Goal: Task Accomplishment & Management: Use online tool/utility

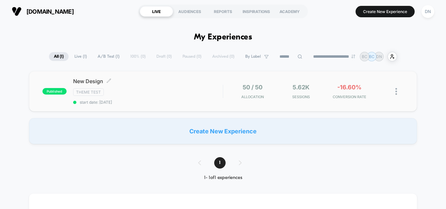
click at [92, 84] on span "New Design Click to edit experience details" at bounding box center [147, 81] width 149 height 7
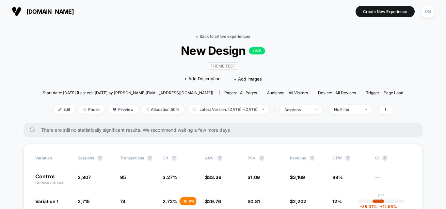
click at [222, 38] on link "< Back to all live experiences" at bounding box center [223, 36] width 54 height 5
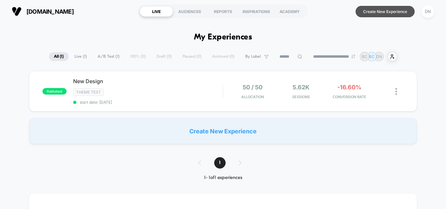
click at [388, 12] on button "Create New Experience" at bounding box center [384, 11] width 59 height 11
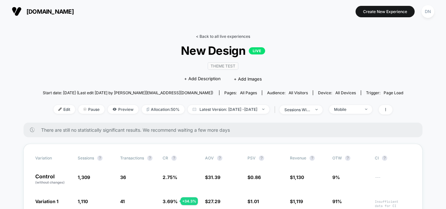
click at [220, 37] on link "< Back to all live experiences" at bounding box center [223, 36] width 54 height 5
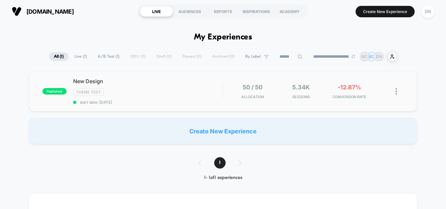
click at [396, 91] on img at bounding box center [396, 91] width 2 height 7
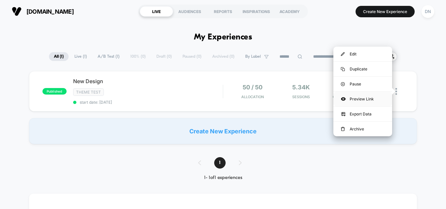
click at [369, 98] on div "Preview Link" at bounding box center [362, 99] width 59 height 15
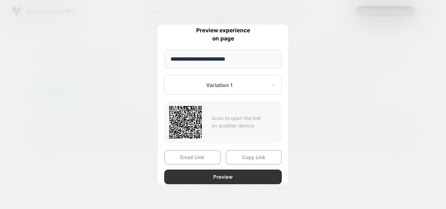
click at [216, 181] on button "Preview" at bounding box center [222, 177] width 117 height 15
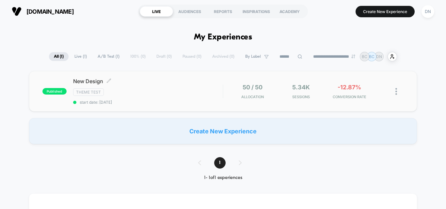
click at [154, 97] on div "New Design Click to edit experience details Click to edit experience details Th…" at bounding box center [147, 91] width 149 height 27
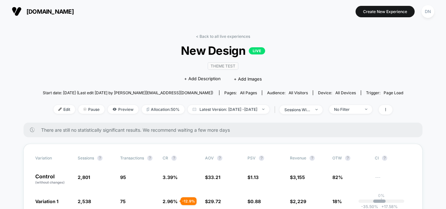
click at [240, 93] on span "all pages" at bounding box center [248, 92] width 17 height 5
click at [218, 37] on link "< Back to all live experiences" at bounding box center [223, 36] width 54 height 5
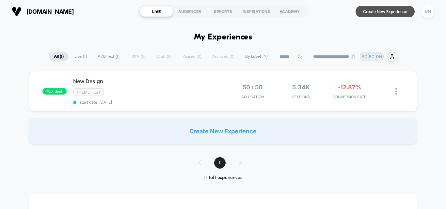
click at [388, 11] on button "Create New Experience" at bounding box center [384, 11] width 59 height 11
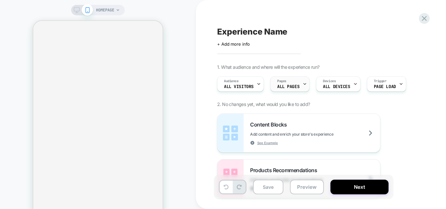
click at [297, 86] on span "ALL PAGES" at bounding box center [288, 86] width 22 height 5
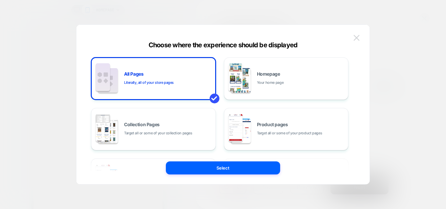
click at [357, 39] on img at bounding box center [356, 38] width 6 height 6
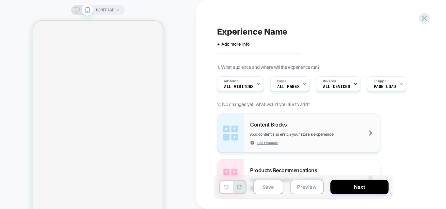
click at [310, 129] on div "Content Blocks Add content and enrich your store's experience See Example" at bounding box center [315, 133] width 130 height 24
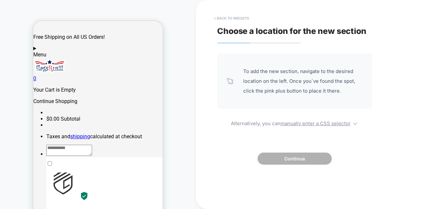
click at [228, 17] on button "< Back to widgets" at bounding box center [231, 18] width 42 height 10
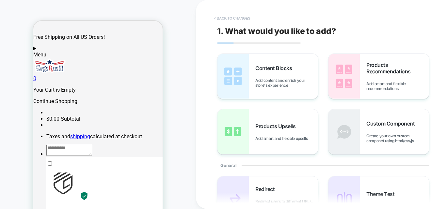
click at [230, 17] on button "< Back to changes" at bounding box center [231, 18] width 43 height 10
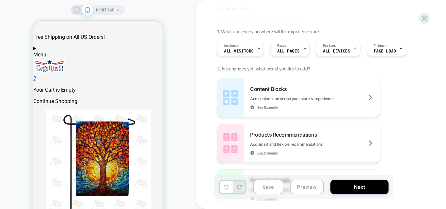
scroll to position [33, 0]
